Goal: Task Accomplishment & Management: Use online tool/utility

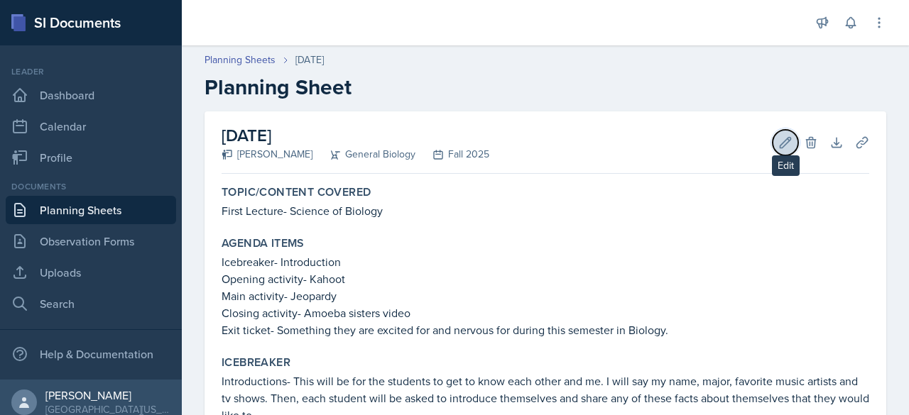
click at [781, 138] on icon at bounding box center [786, 142] width 11 height 11
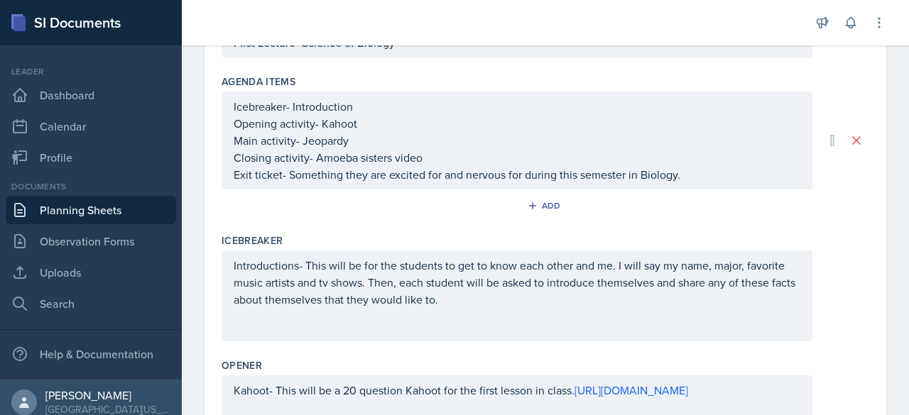
scroll to position [200, 0]
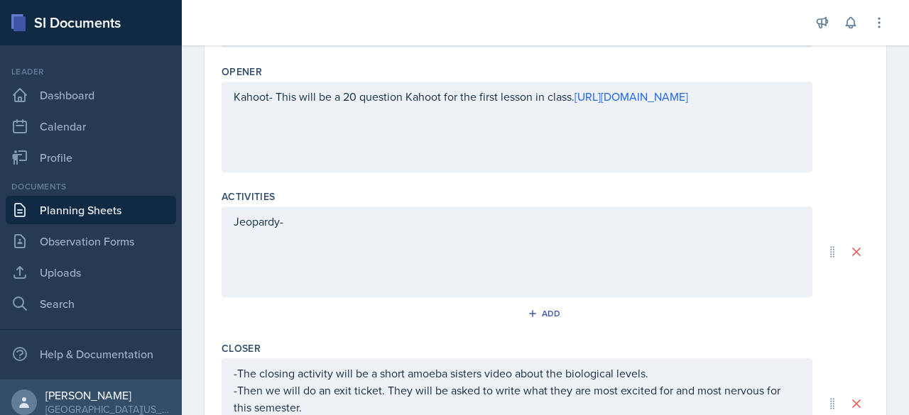
click at [337, 235] on div "Jeopardy-" at bounding box center [517, 252] width 591 height 91
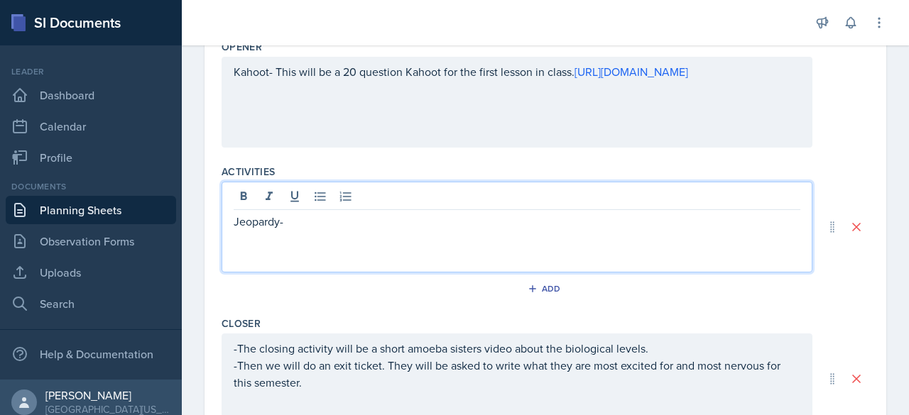
click at [330, 220] on p "Jeopardy-" at bounding box center [517, 221] width 567 height 17
paste div
click at [365, 254] on p at bounding box center [517, 255] width 567 height 17
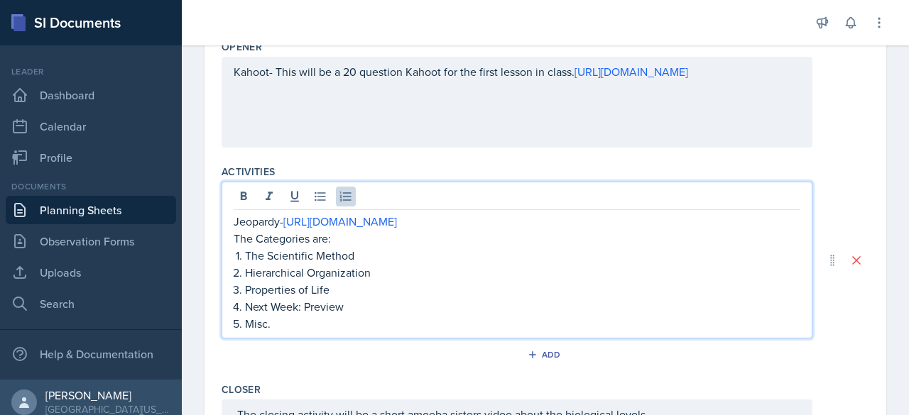
click at [613, 159] on div "Activities Jeopardy- [URL][DOMAIN_NAME] The Categories are: The Scientific Meth…" at bounding box center [546, 268] width 648 height 218
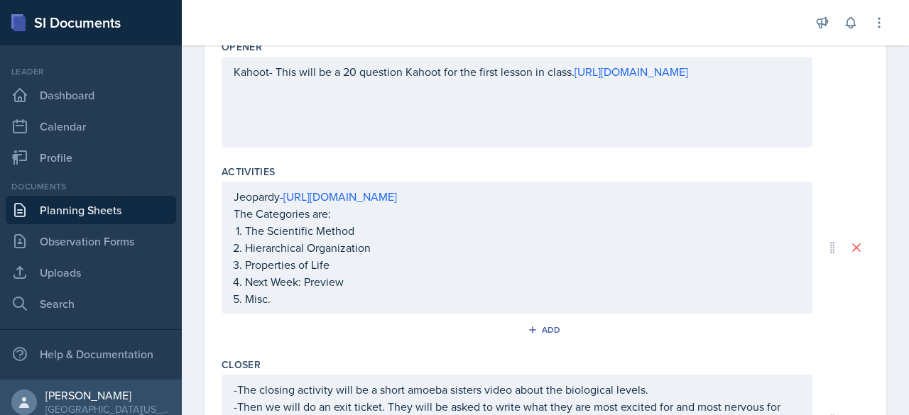
click at [591, 191] on div "Jeopardy- [URL][DOMAIN_NAME] The Categories are: The Scientific Method Hierarch…" at bounding box center [517, 248] width 591 height 132
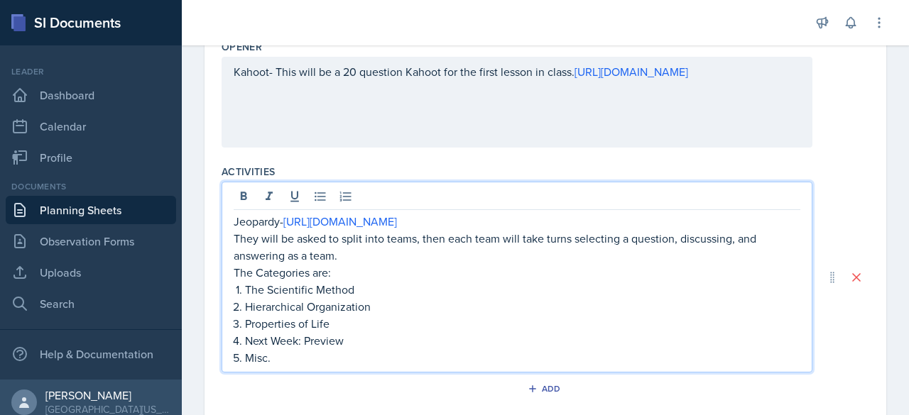
click at [805, 185] on div "Jeopardy- [URL][DOMAIN_NAME] They will be asked to split into teams, then each …" at bounding box center [546, 277] width 648 height 191
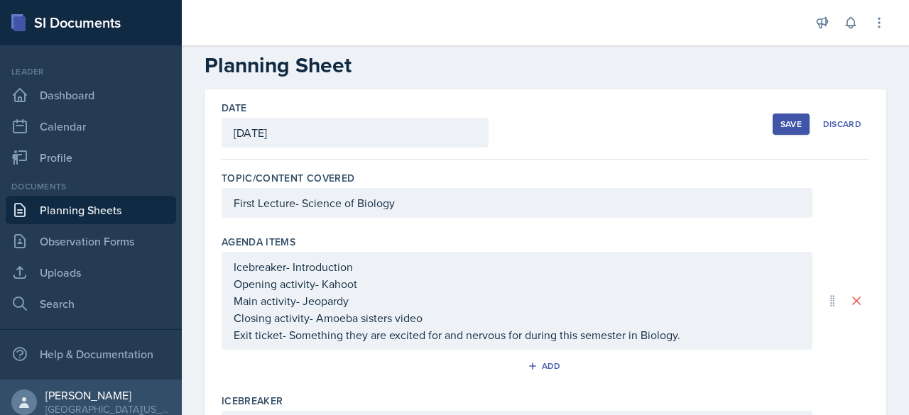
scroll to position [0, 0]
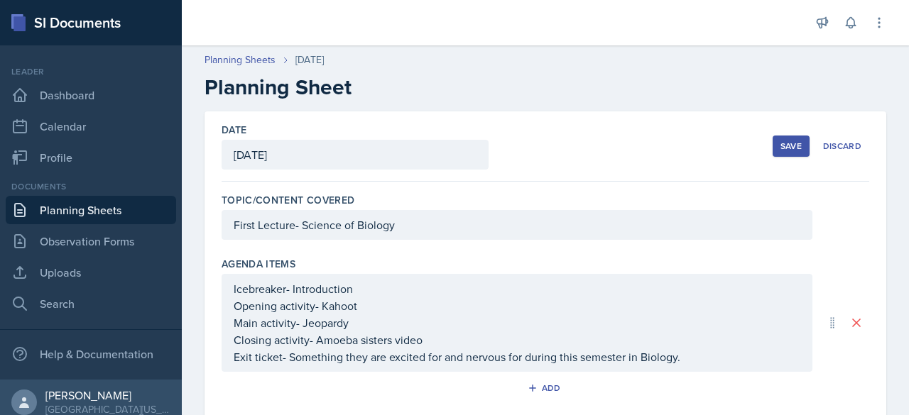
click at [782, 150] on div "Save" at bounding box center [791, 146] width 21 height 11
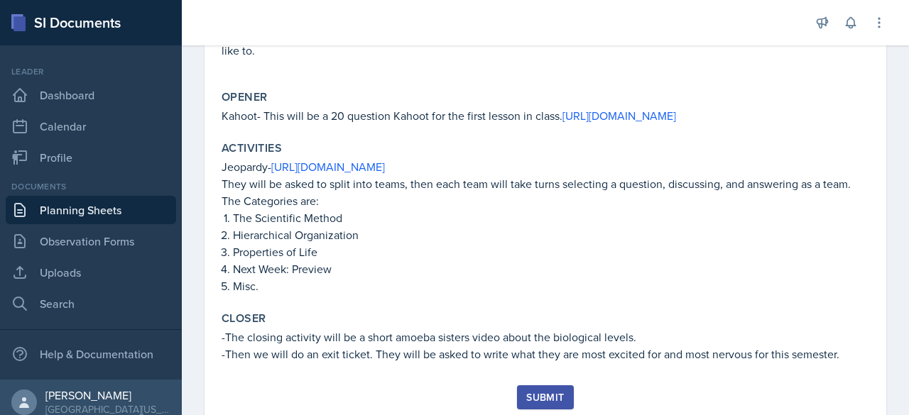
scroll to position [426, 0]
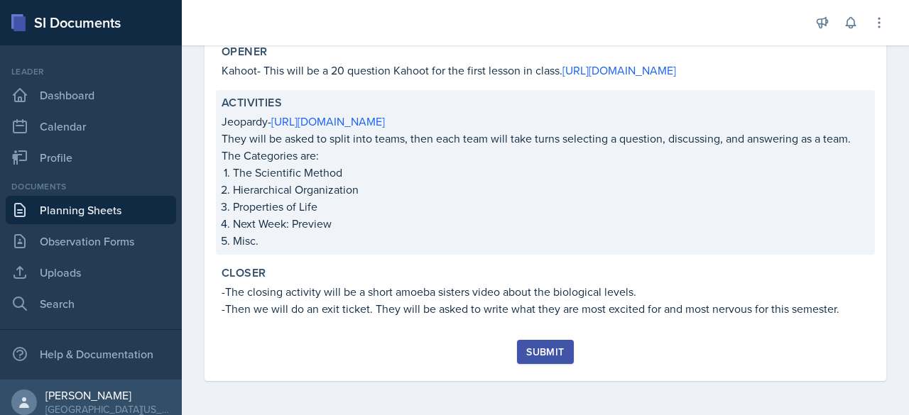
click at [274, 246] on p "Misc." at bounding box center [551, 240] width 636 height 17
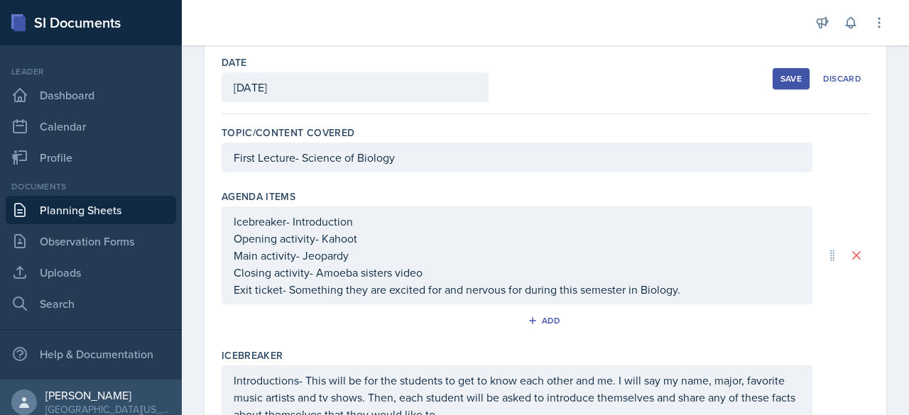
scroll to position [0, 0]
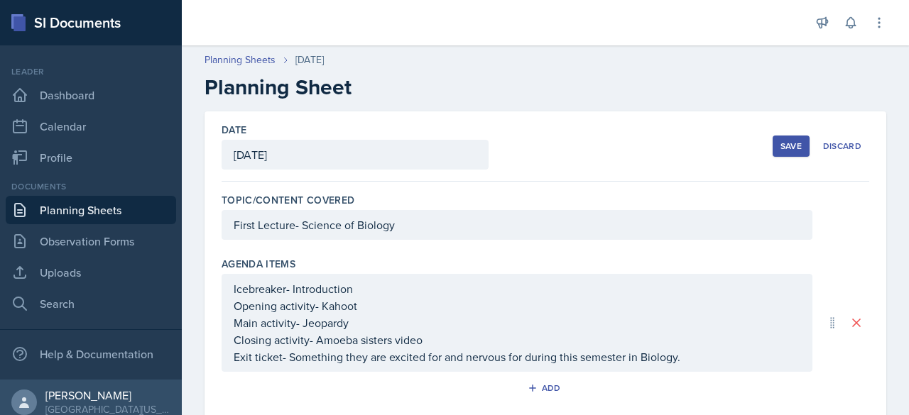
click at [786, 134] on div "Save Discard" at bounding box center [821, 146] width 97 height 33
click at [785, 138] on button "Save" at bounding box center [791, 146] width 37 height 21
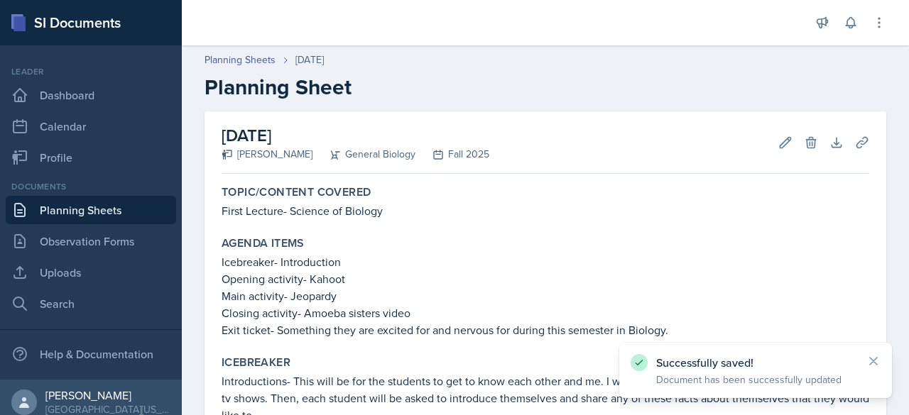
scroll to position [426, 0]
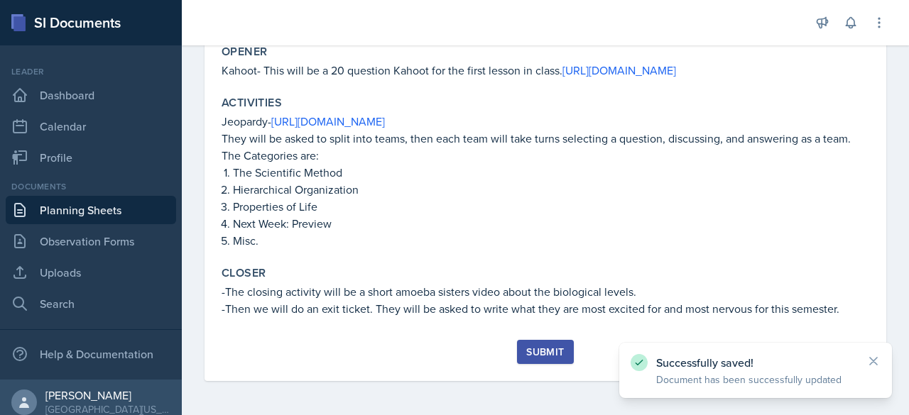
click at [550, 350] on div "Submit" at bounding box center [545, 352] width 38 height 11
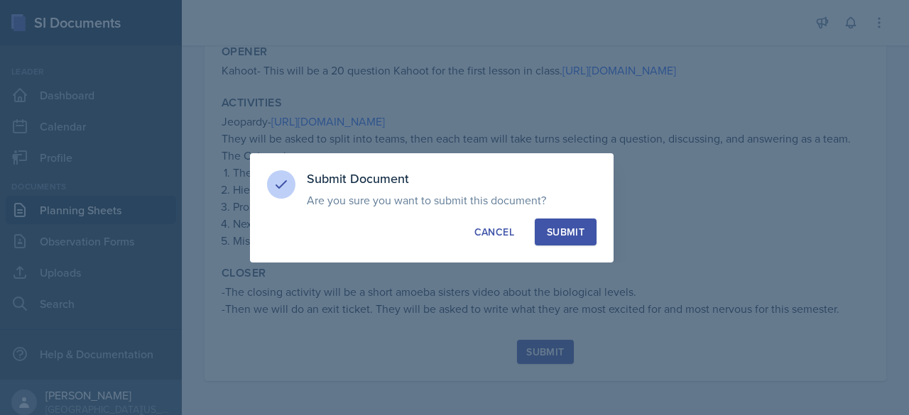
click at [569, 236] on div "Submit" at bounding box center [566, 232] width 38 height 14
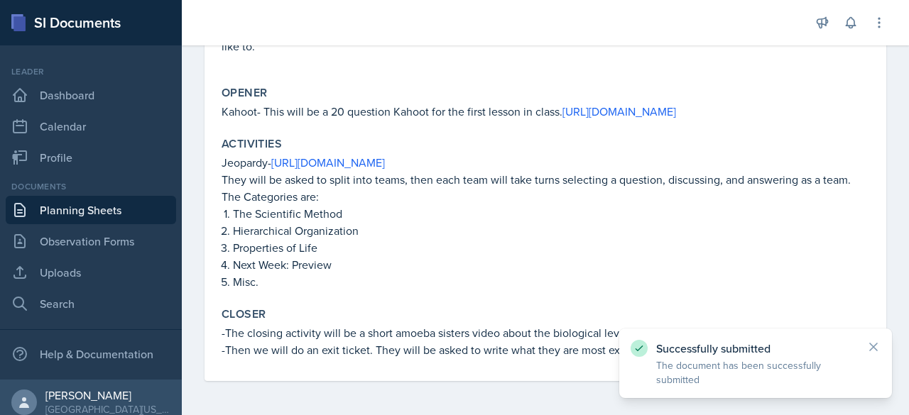
scroll to position [0, 0]
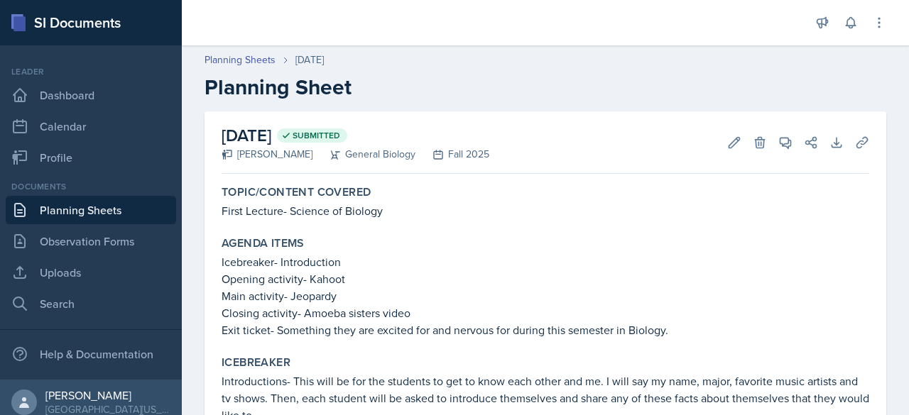
click at [112, 211] on link "Planning Sheets" at bounding box center [91, 210] width 170 height 28
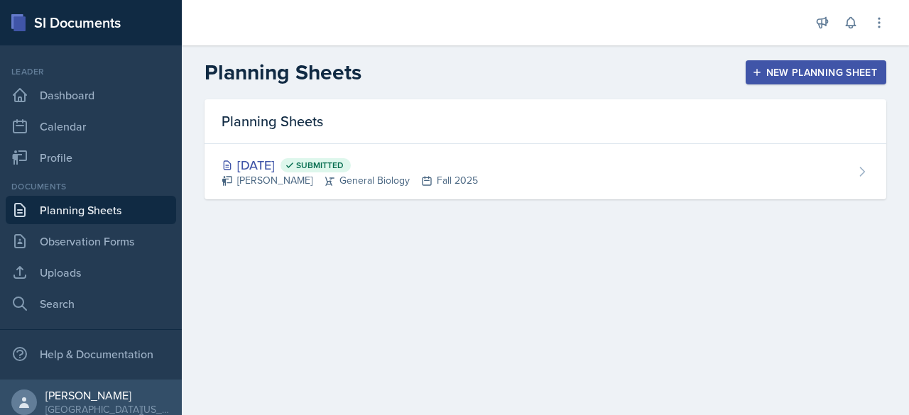
click at [327, 124] on div "Planning Sheets" at bounding box center [546, 121] width 682 height 45
